Goal: Task Accomplishment & Management: Manage account settings

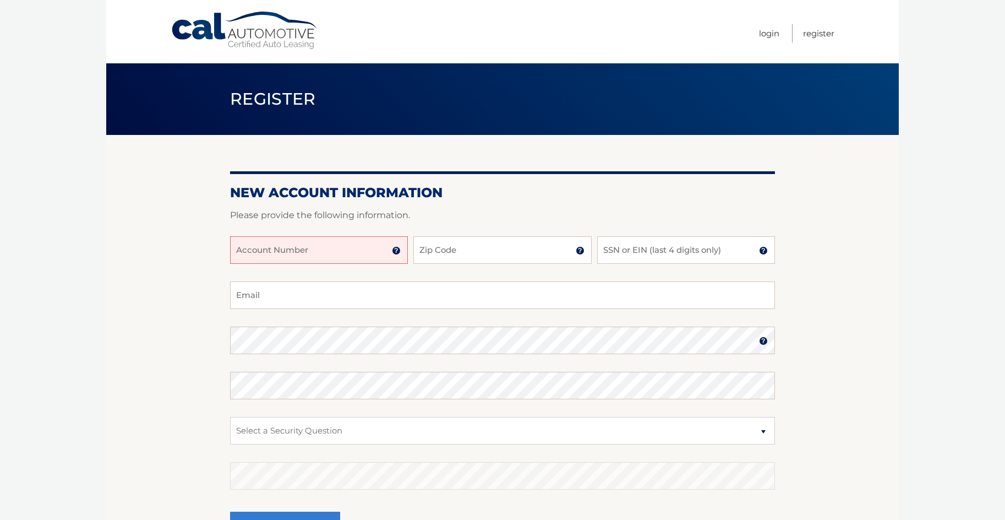
click at [340, 253] on input "Account Number" at bounding box center [319, 250] width 178 height 28
type input "44455532777"
click at [493, 253] on input "Zip Code" at bounding box center [502, 250] width 178 height 28
type input "11758"
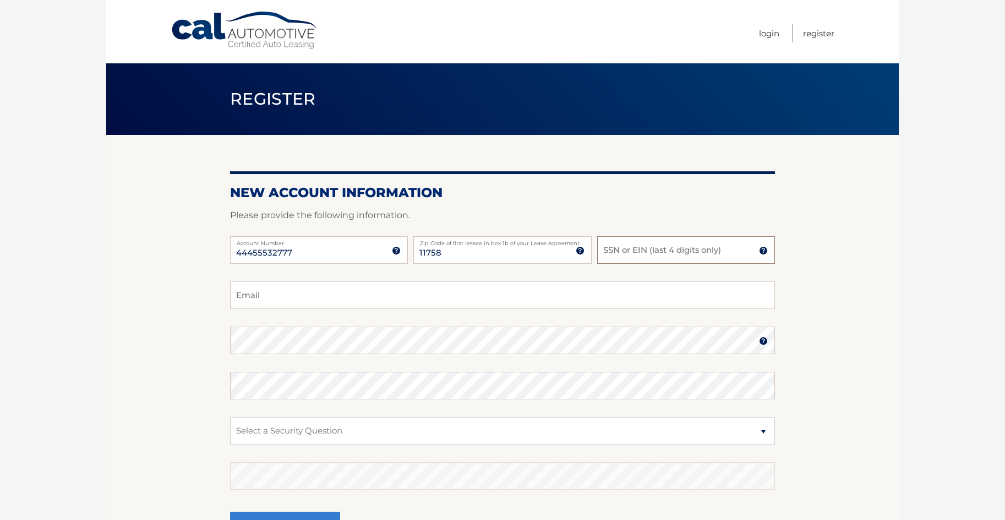
click at [645, 249] on input "SSN or EIN (last 4 digits only)" at bounding box center [686, 250] width 178 height 28
type input "6383"
click at [275, 297] on input "Email" at bounding box center [502, 295] width 545 height 28
type input "[EMAIL_ADDRESS][DOMAIN_NAME]"
click at [629, 253] on input "6383" at bounding box center [686, 250] width 178 height 28
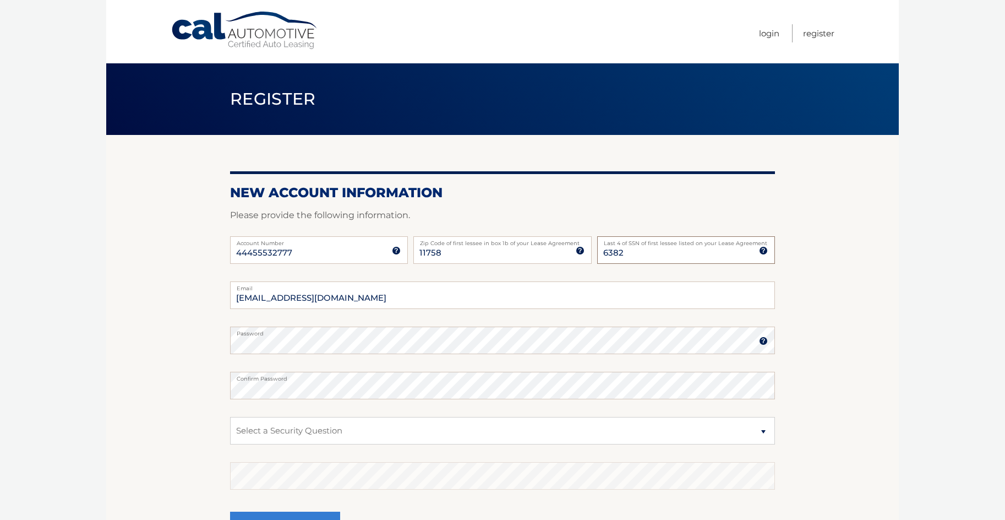
type input "6382"
click at [760, 429] on select "Select a Security Question What was the name of your elementary school? What is…" at bounding box center [502, 431] width 545 height 28
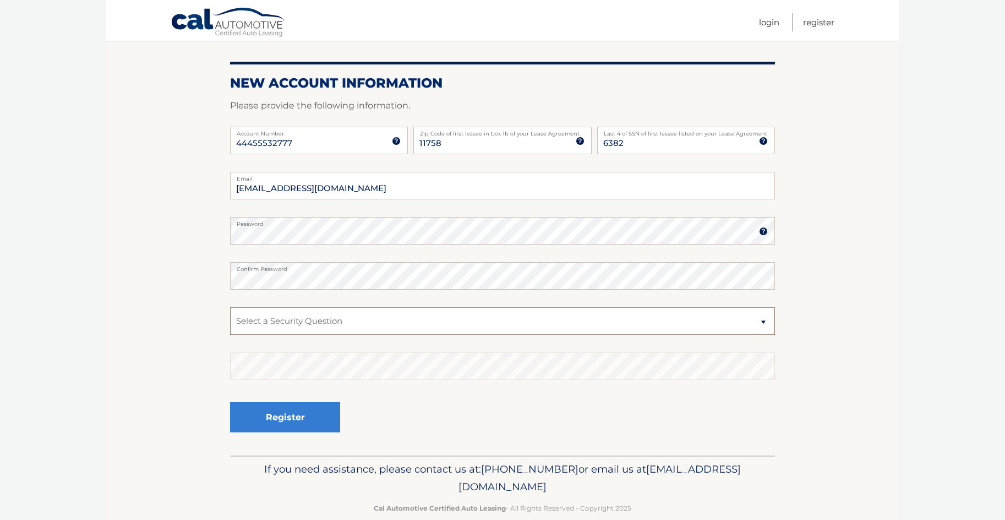
scroll to position [111, 0]
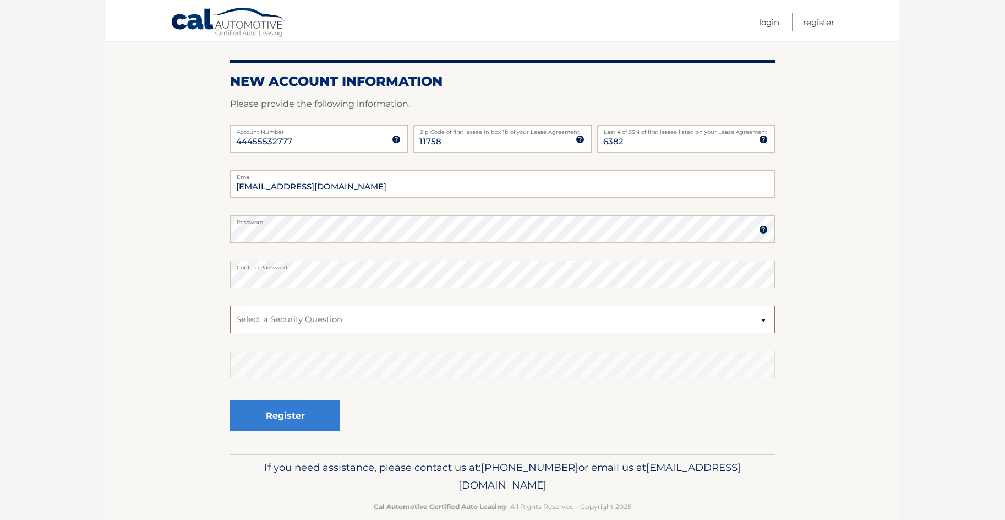
click at [763, 320] on select "Select a Security Question What was the name of your elementary school? What is…" at bounding box center [502, 320] width 545 height 28
select select "2"
click at [230, 306] on select "Select a Security Question What was the name of your elementary school? What is…" at bounding box center [502, 320] width 545 height 28
click at [291, 414] on button "Register" at bounding box center [285, 415] width 110 height 30
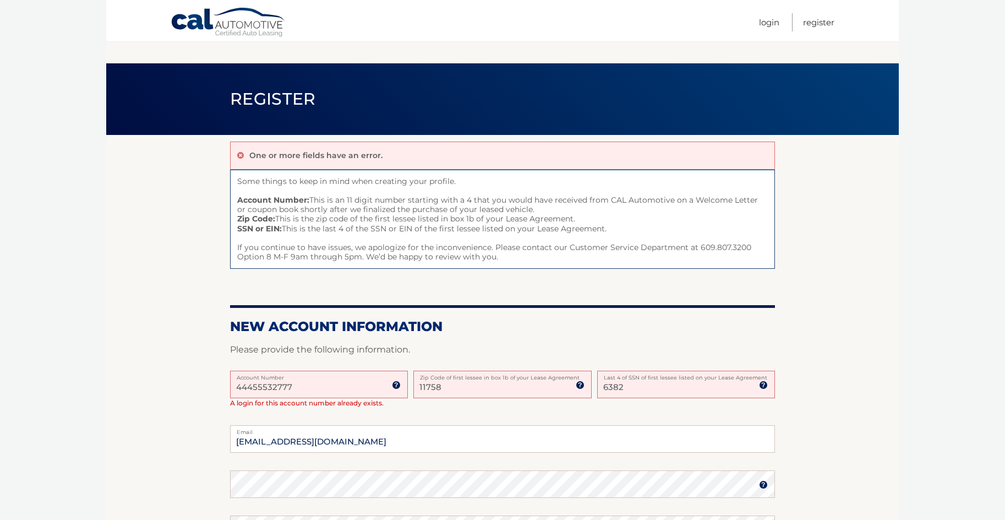
scroll to position [111, 0]
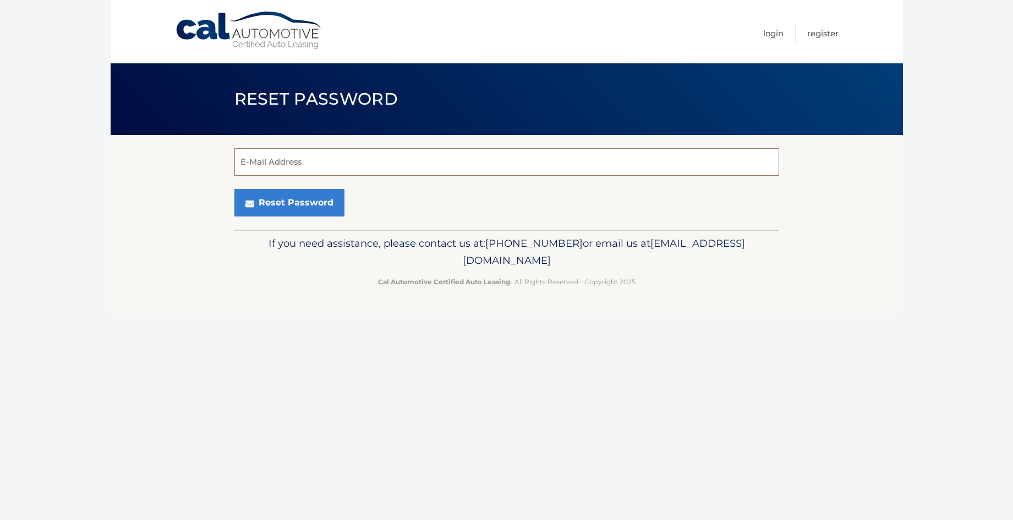
drag, startPoint x: 0, startPoint y: 0, endPoint x: 302, endPoint y: 159, distance: 340.8
click at [302, 159] on input "E-Mail Address" at bounding box center [506, 162] width 545 height 28
click at [339, 285] on p "Cal Automotive Certified Auto Leasing - All Rights Reserved - Copyright 2025" at bounding box center [507, 282] width 531 height 12
click at [267, 161] on input "E-Mail Address" at bounding box center [506, 162] width 545 height 28
click at [283, 163] on input "jchiri@oprtimum,net" at bounding box center [506, 162] width 545 height 28
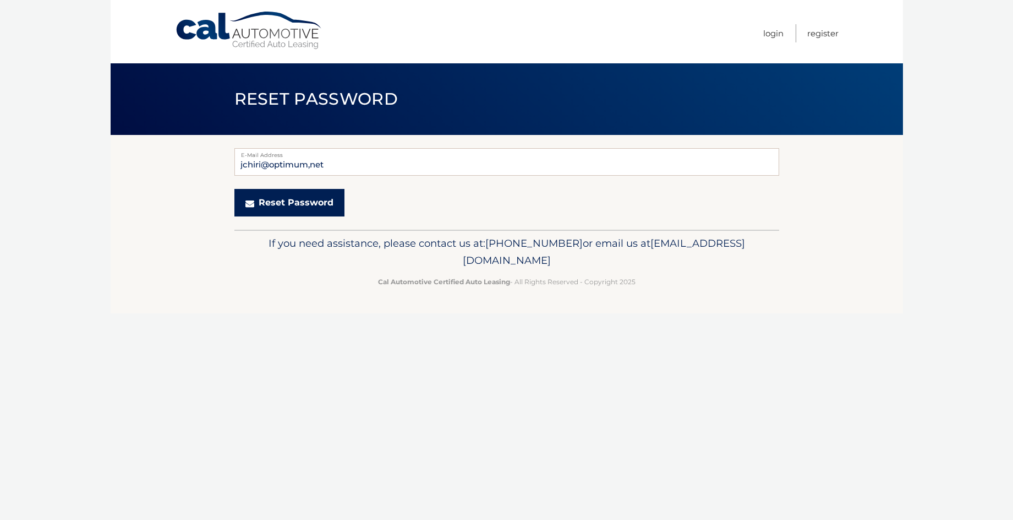
click at [297, 199] on button "Reset Password" at bounding box center [289, 203] width 110 height 28
click at [312, 165] on input "jchiri@optimum,net" at bounding box center [506, 162] width 545 height 28
type input "jchiri@optimum.net"
click at [299, 198] on button "Reset Password" at bounding box center [289, 203] width 110 height 28
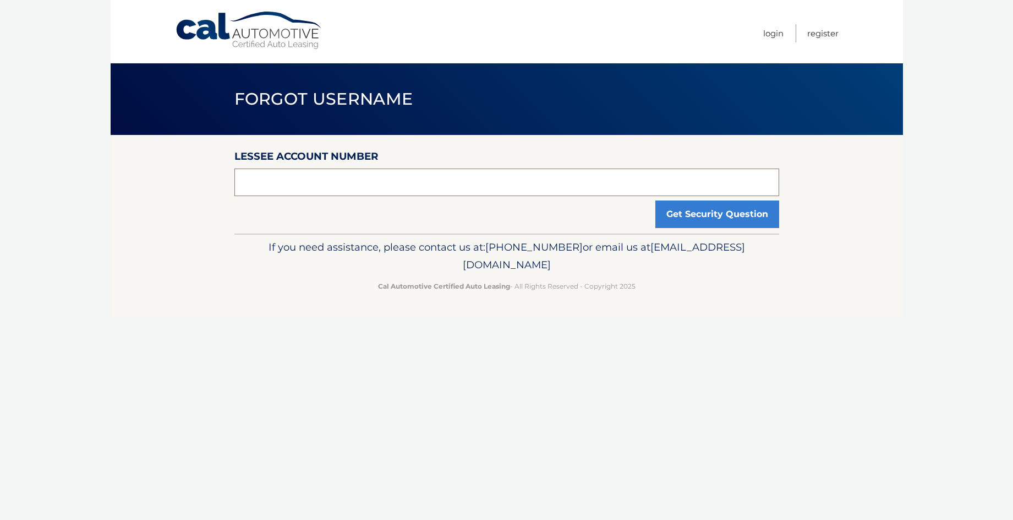
click at [258, 175] on input "text" at bounding box center [506, 182] width 545 height 28
click at [313, 180] on input "44455532775" at bounding box center [506, 182] width 545 height 28
type input "44455532775"
click at [271, 219] on div "Lessee Account Number 44455532775 Get Security Question" at bounding box center [506, 184] width 545 height 99
click at [699, 211] on button "Get Security Question" at bounding box center [718, 214] width 124 height 28
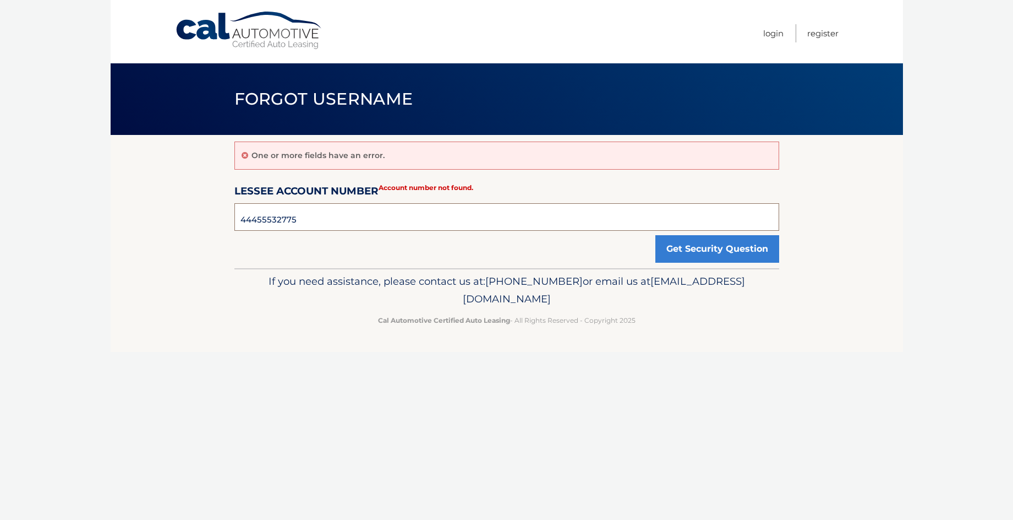
drag, startPoint x: 302, startPoint y: 222, endPoint x: 232, endPoint y: 214, distance: 70.4
click at [232, 214] on section "One or more fields have an error. Lessee Account Number 44455532775 Account num…" at bounding box center [507, 201] width 793 height 133
click at [307, 220] on input "44455532775" at bounding box center [506, 217] width 545 height 28
drag, startPoint x: 304, startPoint y: 221, endPoint x: 221, endPoint y: 220, distance: 83.1
click at [221, 220] on section "One or more fields have an error. Lessee Account Number 44455532775 Account num…" at bounding box center [507, 201] width 793 height 133
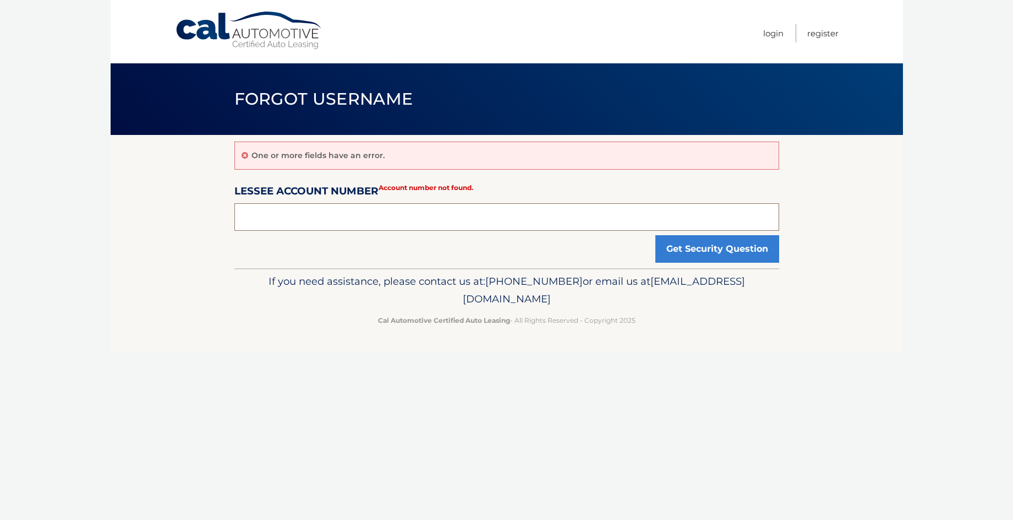
click at [296, 220] on input "text" at bounding box center [506, 217] width 545 height 28
click at [267, 217] on input "text" at bounding box center [506, 217] width 545 height 28
type input "44455532775"
click at [709, 250] on button "Get Security Question" at bounding box center [718, 249] width 124 height 28
click at [244, 215] on input "text" at bounding box center [506, 217] width 545 height 28
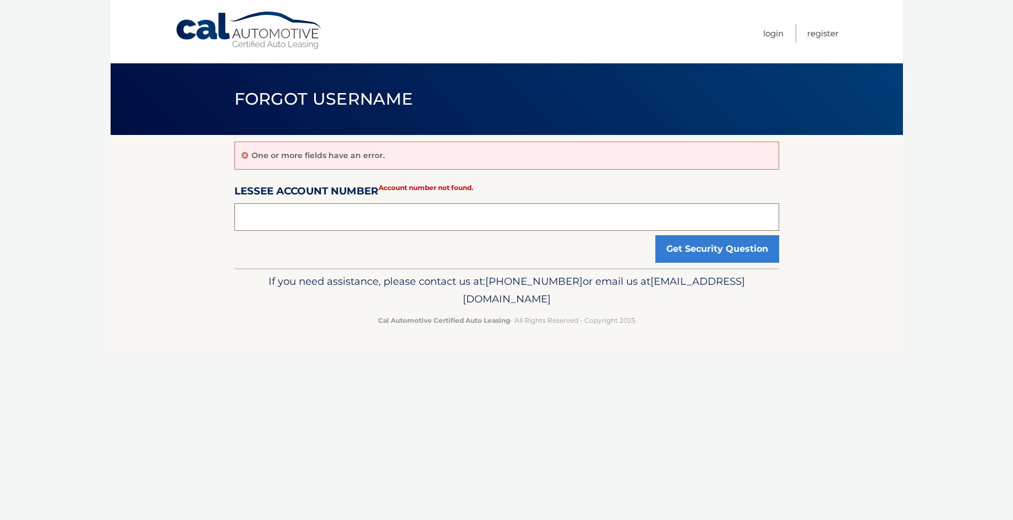
click at [244, 215] on input "text" at bounding box center [506, 217] width 545 height 28
